Goal: Task Accomplishment & Management: Manage account settings

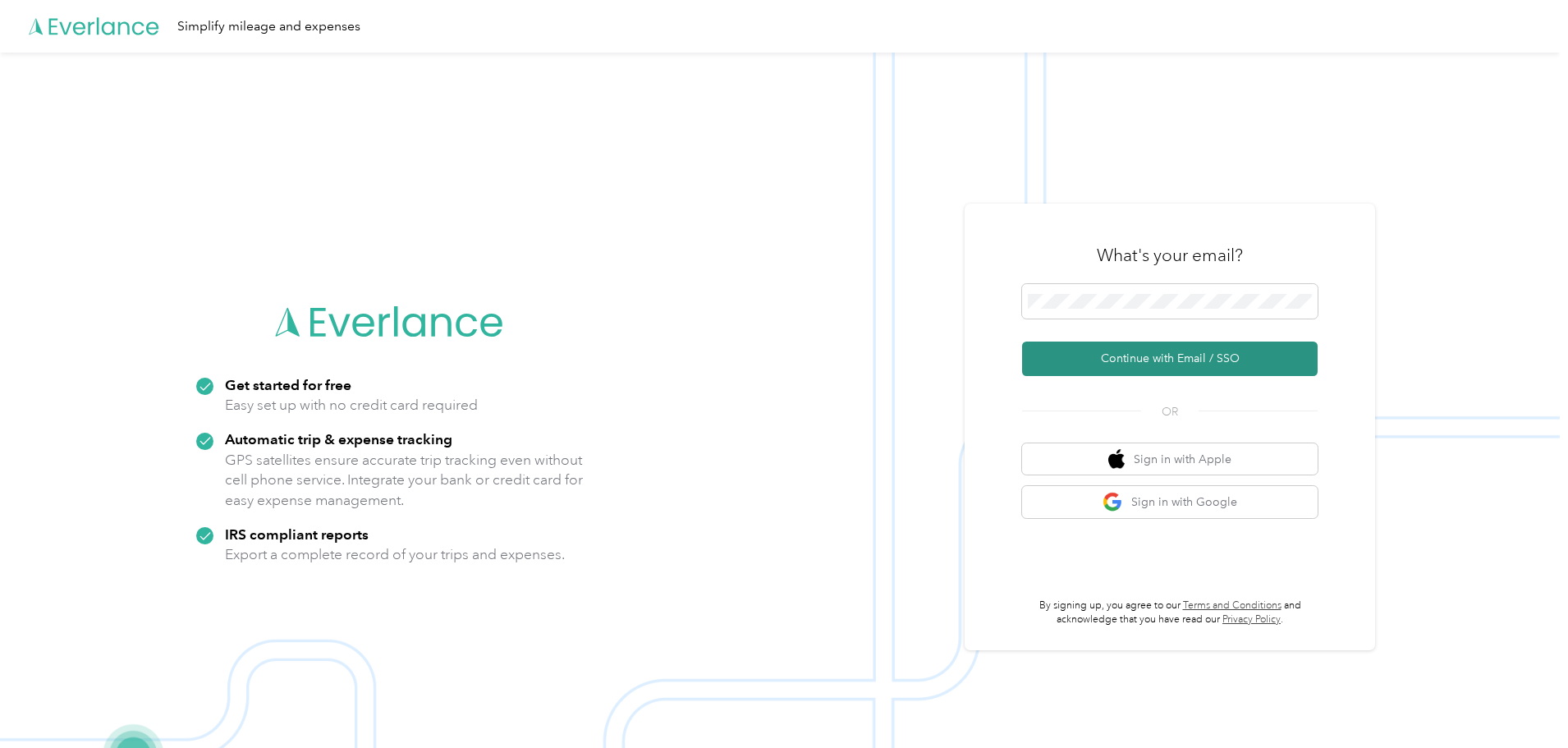
click at [1185, 351] on button "Continue with Email / SSO" at bounding box center [1170, 358] width 296 height 34
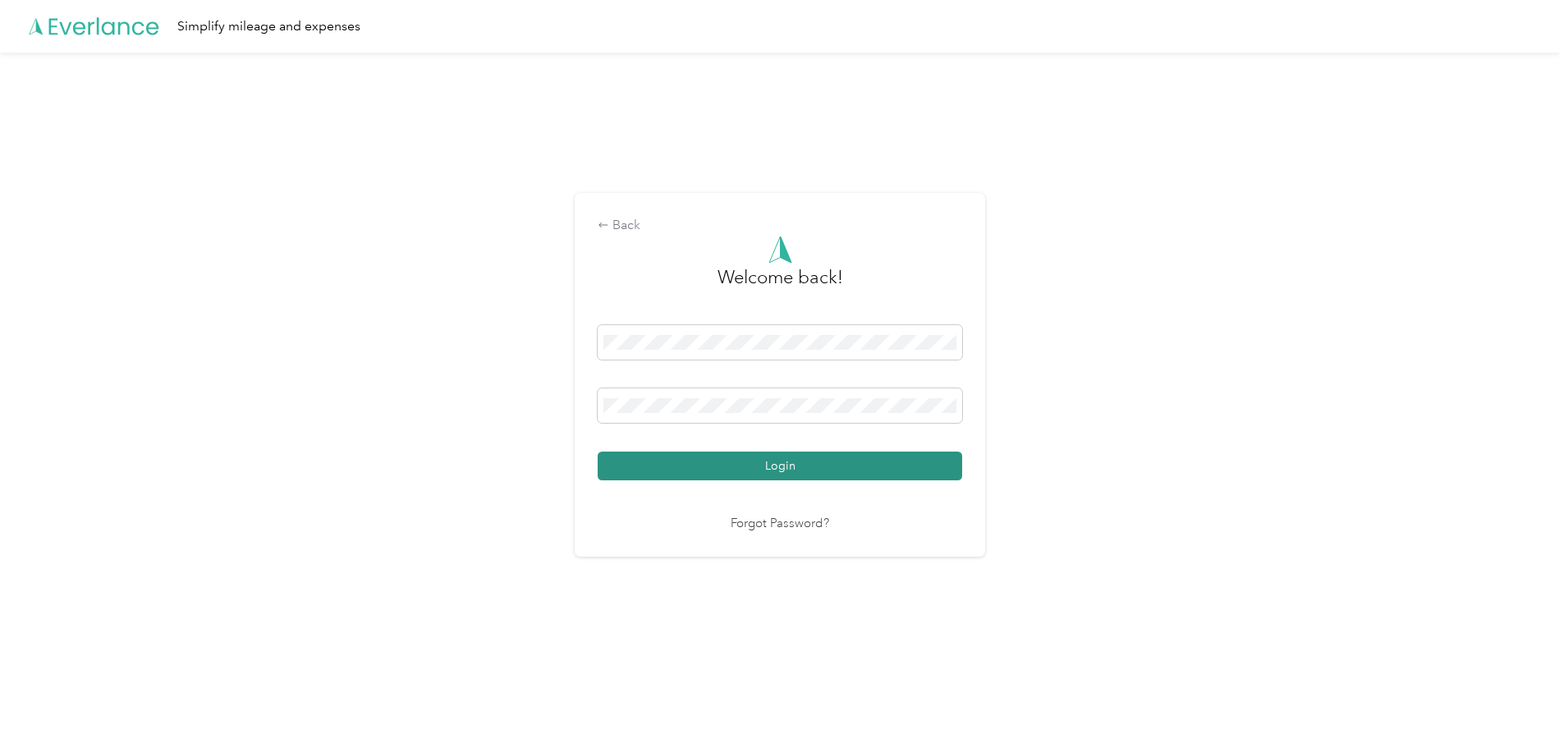
click at [788, 468] on button "Login" at bounding box center [780, 465] width 365 height 29
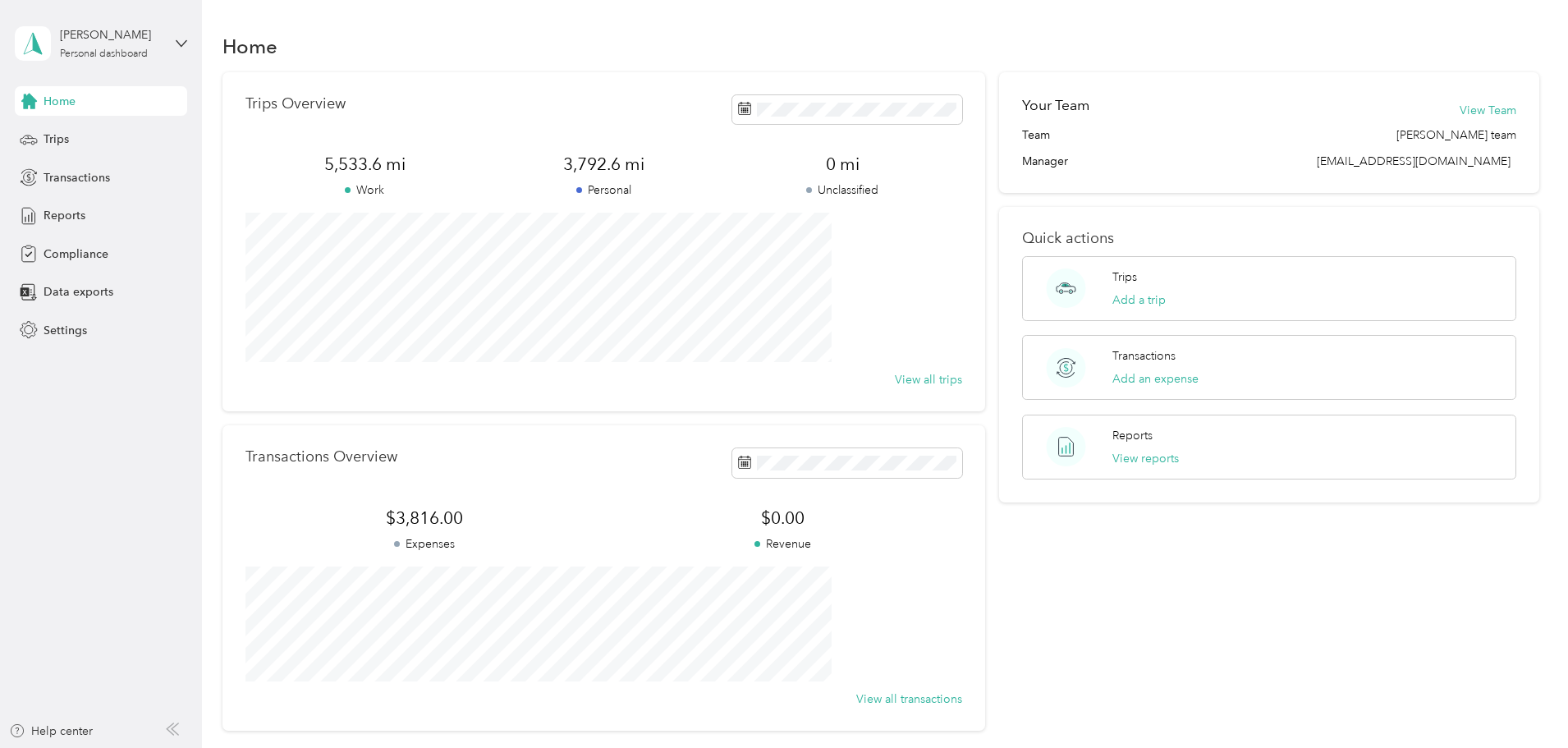
click at [501, 30] on div "Home" at bounding box center [881, 45] width 1317 height 34
click at [55, 142] on span "Trips" at bounding box center [56, 140] width 26 height 18
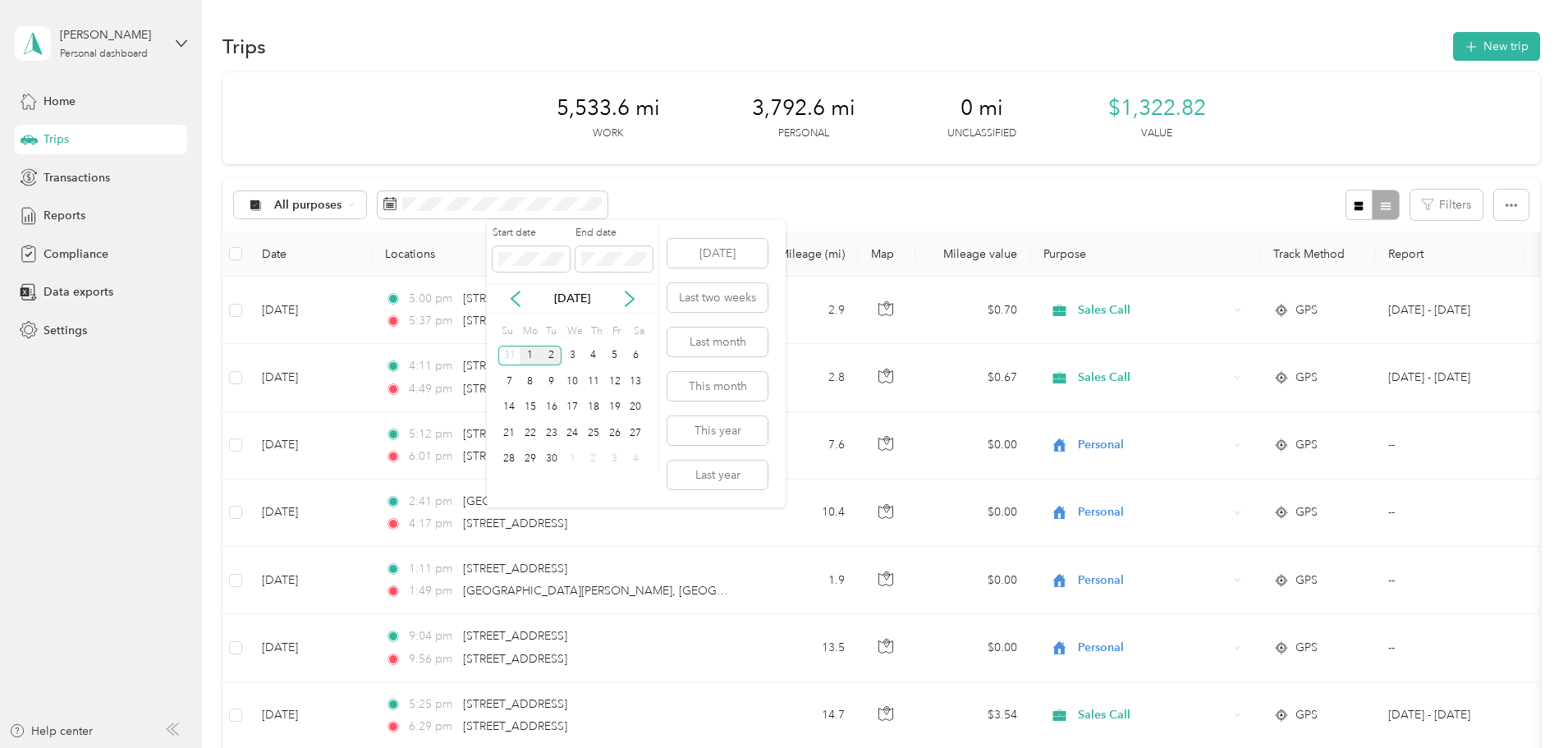
click at [527, 349] on div "1" at bounding box center [531, 356] width 22 height 21
click at [515, 295] on icon at bounding box center [515, 298] width 8 height 15
click at [614, 352] on div "1" at bounding box center [615, 356] width 22 height 21
click at [536, 251] on span at bounding box center [531, 259] width 77 height 27
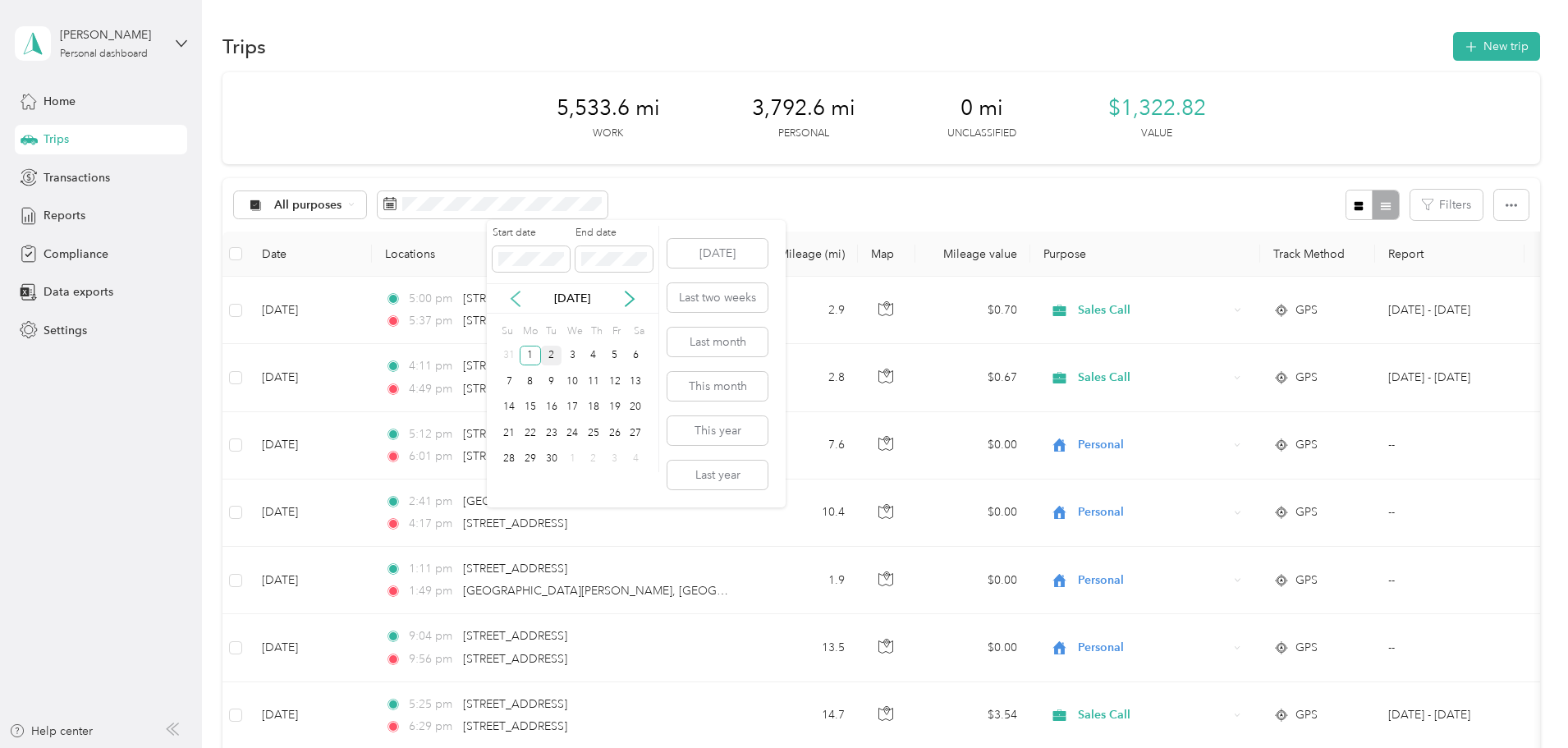
click at [515, 299] on icon at bounding box center [515, 299] width 17 height 17
click at [613, 351] on div "1" at bounding box center [615, 356] width 22 height 21
click at [708, 335] on button "Last month" at bounding box center [718, 341] width 100 height 29
